Goal: Task Accomplishment & Management: Manage account settings

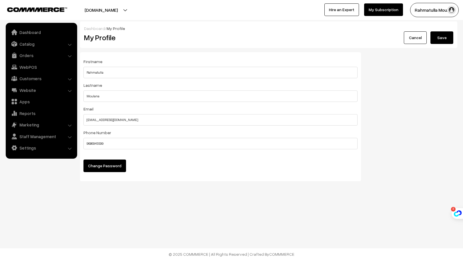
click at [434, 11] on button "Rahmatulla Mou…" at bounding box center [434, 10] width 49 height 14
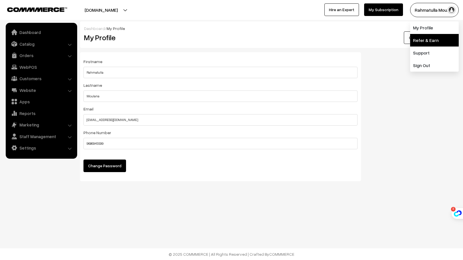
click at [427, 38] on link "Refer & Earn" at bounding box center [434, 40] width 49 height 13
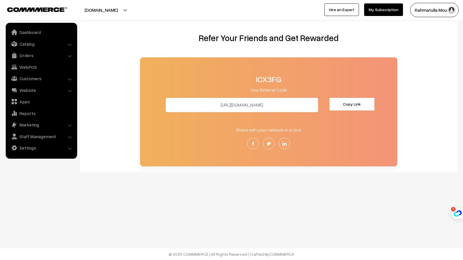
click at [432, 10] on button "Rahmatulla Mou…" at bounding box center [434, 10] width 49 height 14
click at [27, 148] on link "Settings" at bounding box center [41, 148] width 68 height 10
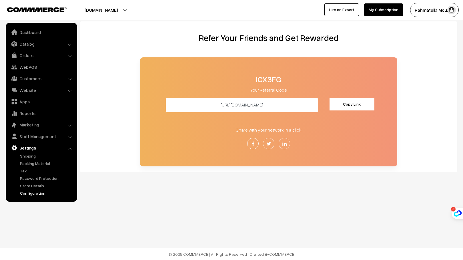
click at [28, 193] on link "Configuration" at bounding box center [47, 193] width 57 height 6
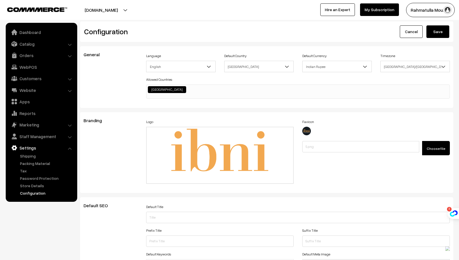
click at [122, 11] on button "[DOMAIN_NAME]" at bounding box center [101, 10] width 73 height 14
click at [321, 31] on div "Cancel Save" at bounding box center [360, 31] width 178 height 13
click at [382, 10] on link "My Subscription" at bounding box center [379, 9] width 39 height 13
click at [41, 46] on link "Catalog" at bounding box center [41, 44] width 68 height 10
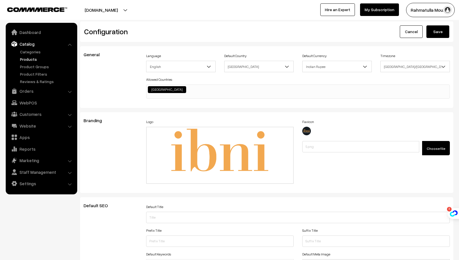
click at [28, 59] on link "Products" at bounding box center [47, 59] width 57 height 6
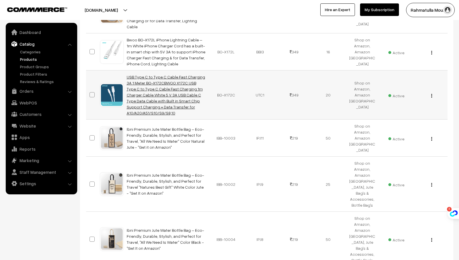
scroll to position [323, 0]
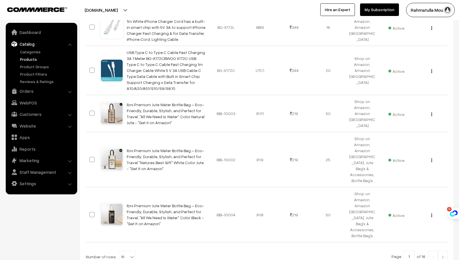
click at [129, 254] on b at bounding box center [132, 257] width 6 height 6
select select "100"
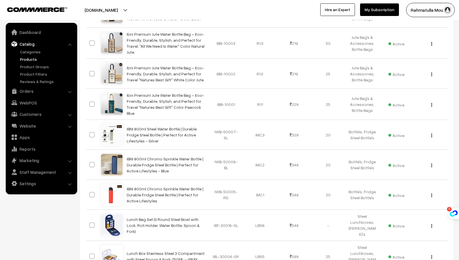
scroll to position [629, 0]
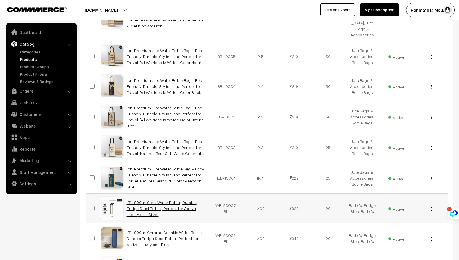
click at [153, 200] on link "IBNI 800ml Steel Water Bottle | Durable Fridge Steel Bottle | Perfect for Activ…" at bounding box center [162, 208] width 70 height 17
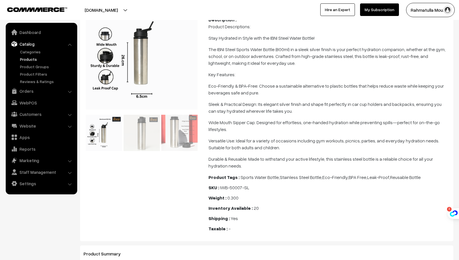
scroll to position [4, 0]
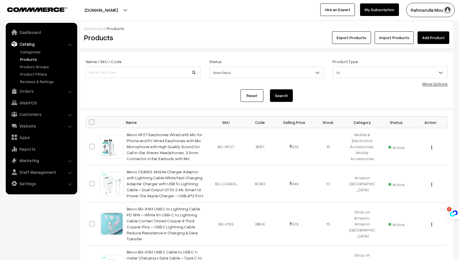
scroll to position [629, 0]
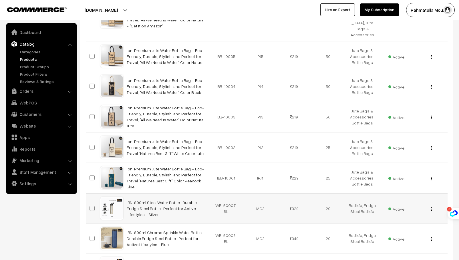
click at [432, 206] on div "View Edit Delete" at bounding box center [429, 209] width 27 height 6
click at [431, 207] on img "button" at bounding box center [431, 209] width 1 height 4
click at [387, 224] on link "Edit" at bounding box center [406, 230] width 49 height 13
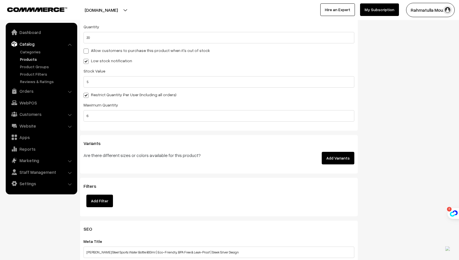
scroll to position [886, 0]
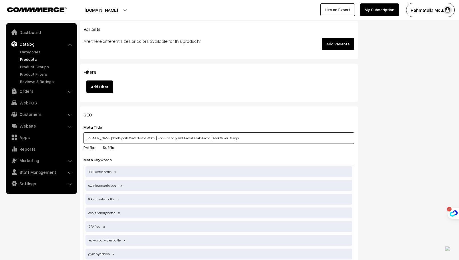
drag, startPoint x: 232, startPoint y: 137, endPoint x: 413, endPoint y: 218, distance: 198.3
click at [139, 151] on div "Meta Title IBNI Stainless Steel Sports Water Bottle 800ml | Eco-Friendly, BPA F…" at bounding box center [218, 138] width 271 height 29
drag, startPoint x: 85, startPoint y: 139, endPoint x: 247, endPoint y: 136, distance: 161.8
click at [247, 136] on input "IBNI Stainless Steel Sports Water Bottle 800ml | Eco-Friendly, BPA Free & Leak-…" at bounding box center [218, 138] width 271 height 11
click at [239, 139] on input "IBNI Stainless Steel Sports Water Bottle 800ml | Eco-Friendly, BPA Free & Leak-…" at bounding box center [218, 138] width 271 height 11
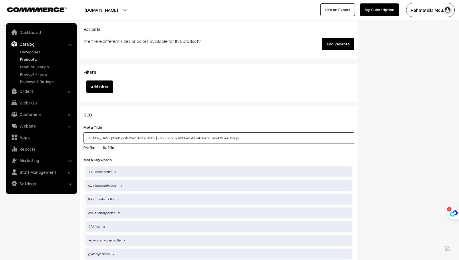
drag, startPoint x: 239, startPoint y: 139, endPoint x: 76, endPoint y: 139, distance: 163.2
click at [241, 141] on input "IBNI Stainless Steel Sports Water Bottle 800ml | Eco-Friendly, BPA Free & Leak-…" at bounding box center [218, 138] width 271 height 11
click at [238, 139] on input "IBNI Stainless Steel Sports Water Bottle 800ml | Eco-Friendly, BPA Free & Leak-…" at bounding box center [218, 138] width 271 height 11
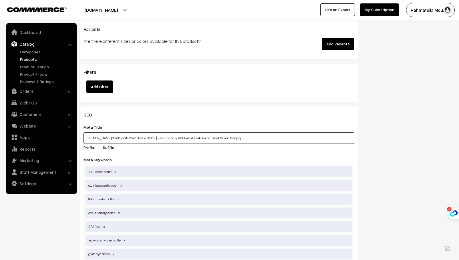
type input "IBNI Stainless Steel Sports Water Bottle 800ml | Eco-Friendly, BPA Free & Leak-…"
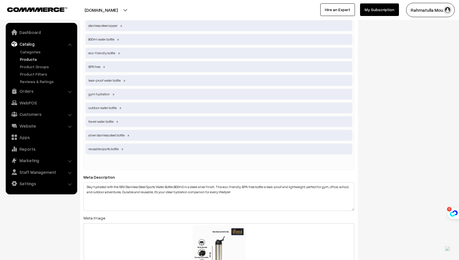
scroll to position [1086, 0]
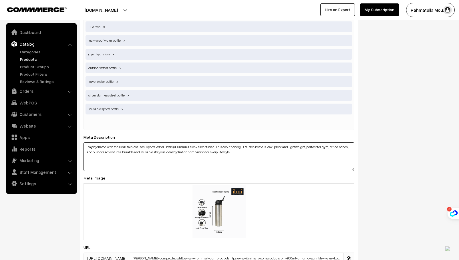
drag, startPoint x: 87, startPoint y: 146, endPoint x: 255, endPoint y: 160, distance: 168.6
click at [255, 160] on textarea "Stay hydrated with the IBNI Stainless Steel Sports Water Bottle (800ml) in a sl…" at bounding box center [218, 157] width 271 height 29
paste textarea "IBNI Stainless Steel Sports Water Bottle 800ml | Eco-Friendly, BPA Free & Leak-…"
type textarea "Stay hydrated with the IBNI Stainless Steel Sports Water Bottle (800ml) in a sl…"
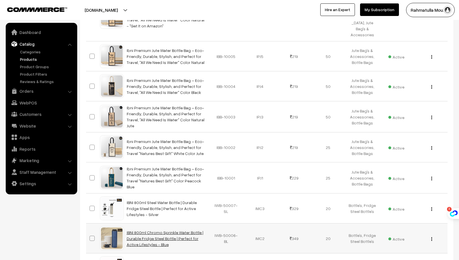
scroll to position [629, 0]
click at [155, 230] on link "IBNI 800ml Chromo Sprinkle Water Bottle | Durable Fridge Steel Bottle | Perfect…" at bounding box center [165, 238] width 77 height 17
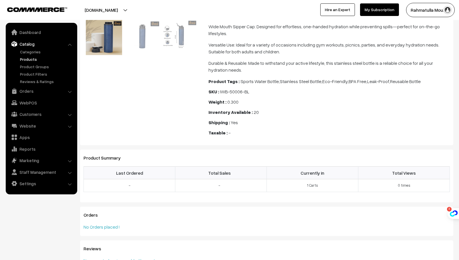
scroll to position [233, 0]
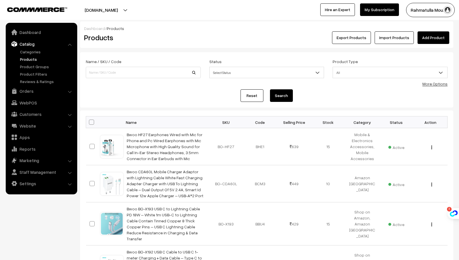
scroll to position [629, 0]
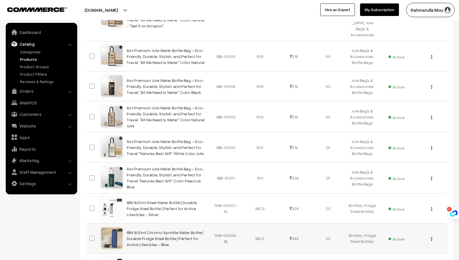
click at [432, 237] on img "button" at bounding box center [431, 239] width 1 height 4
click at [391, 254] on link "Edit" at bounding box center [406, 260] width 49 height 13
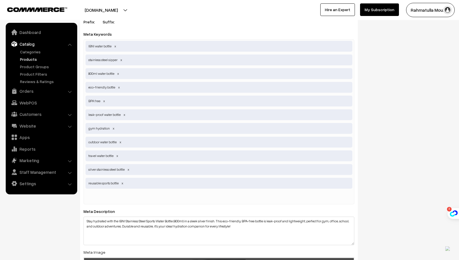
scroll to position [952, 0]
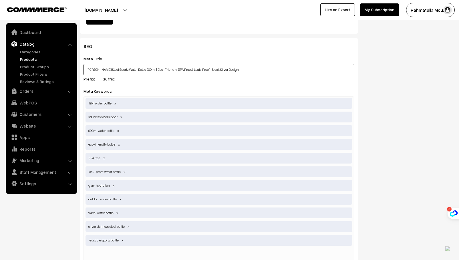
drag, startPoint x: 85, startPoint y: 69, endPoint x: 238, endPoint y: 69, distance: 153.2
click at [238, 69] on input "IBNI Stainless Steel Sports Water Bottle 800ml | Eco-Friendly, BPA Free & Leak-…" at bounding box center [218, 69] width 271 height 11
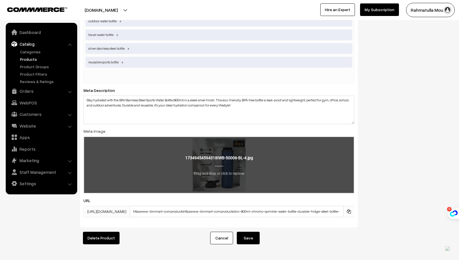
scroll to position [1124, 0]
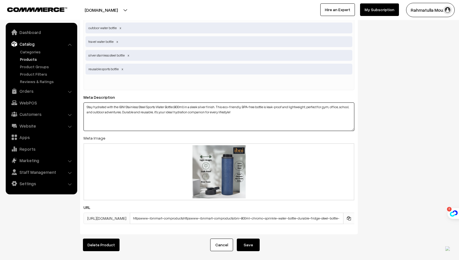
drag, startPoint x: 85, startPoint y: 106, endPoint x: 248, endPoint y: 117, distance: 163.3
click at [248, 117] on textarea "Stay hydrated with the IBNI Stainless Steel Sports Water Bottle (800ml) in a sl…" at bounding box center [218, 117] width 271 height 29
